Goal: Information Seeking & Learning: Learn about a topic

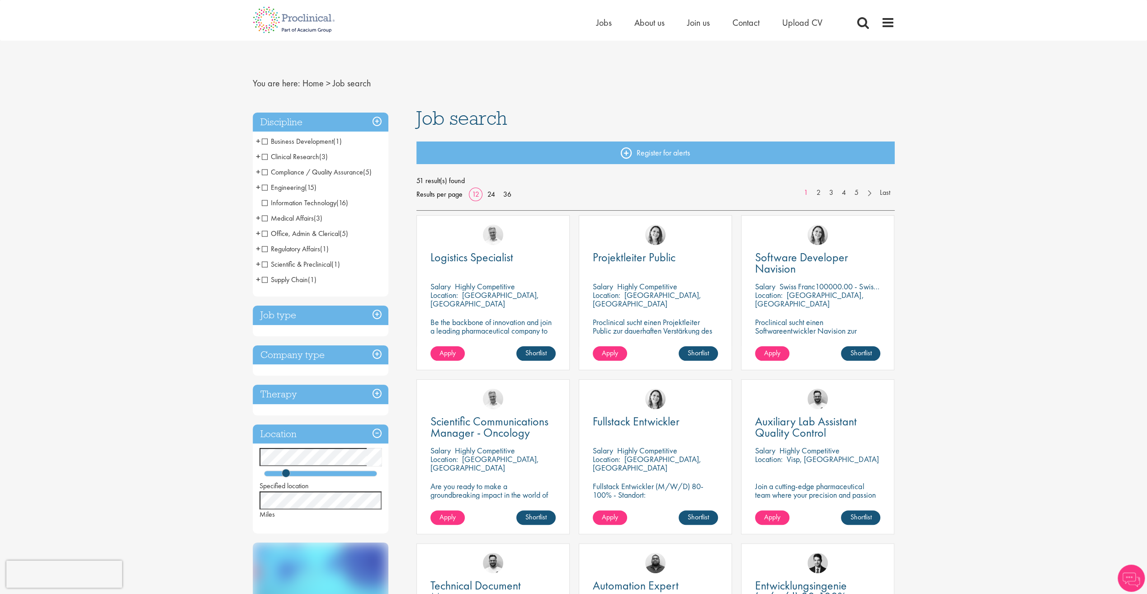
click at [294, 221] on span "Medical Affairs" at bounding box center [288, 217] width 52 height 9
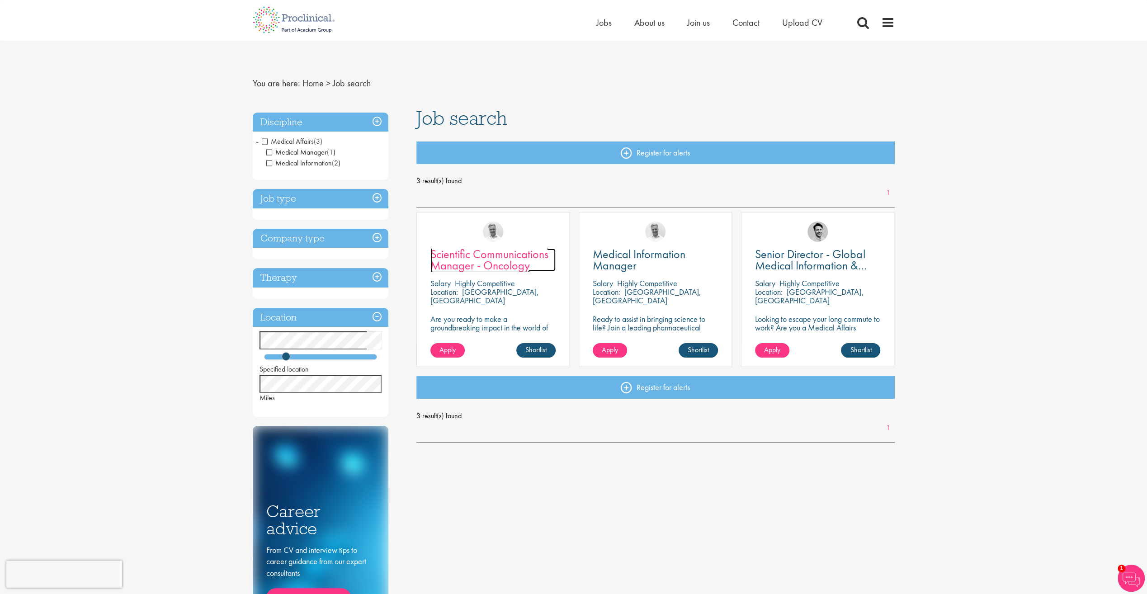
click at [508, 264] on span "Scientific Communications Manager - Oncology" at bounding box center [489, 259] width 118 height 27
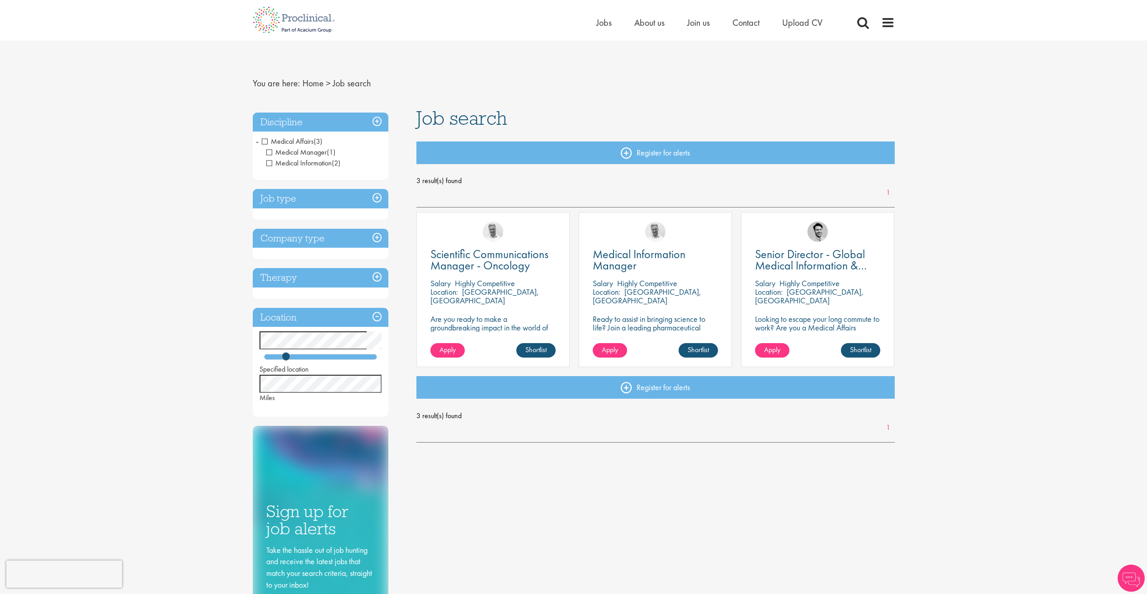
click at [265, 139] on span "Medical Affairs" at bounding box center [288, 141] width 52 height 9
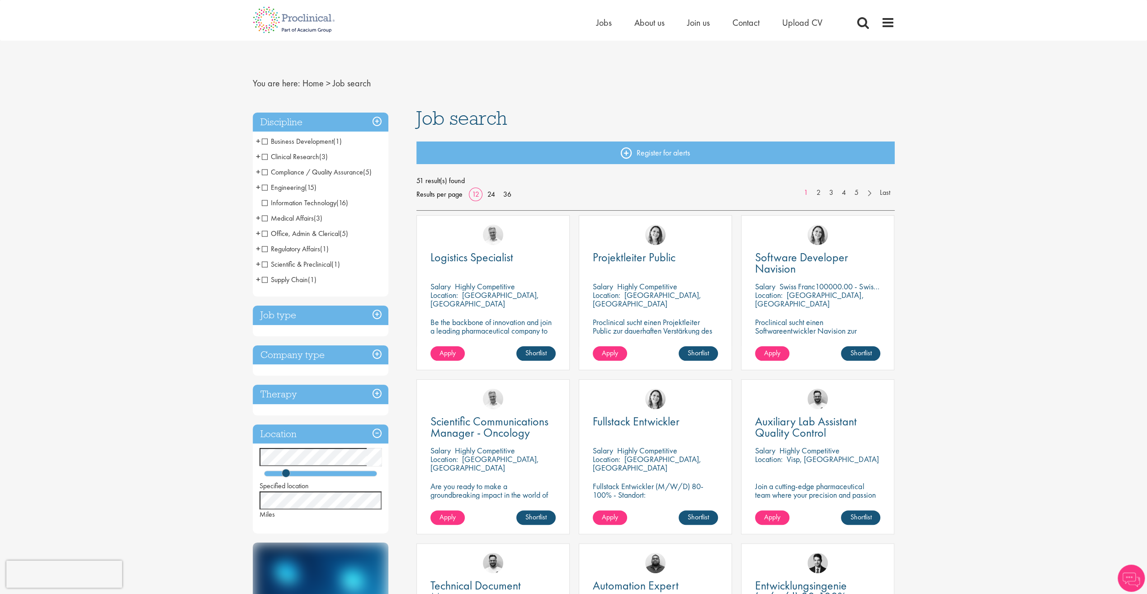
click at [265, 156] on span "Clinical Research" at bounding box center [290, 156] width 57 height 9
